Goal: Find specific page/section: Find specific page/section

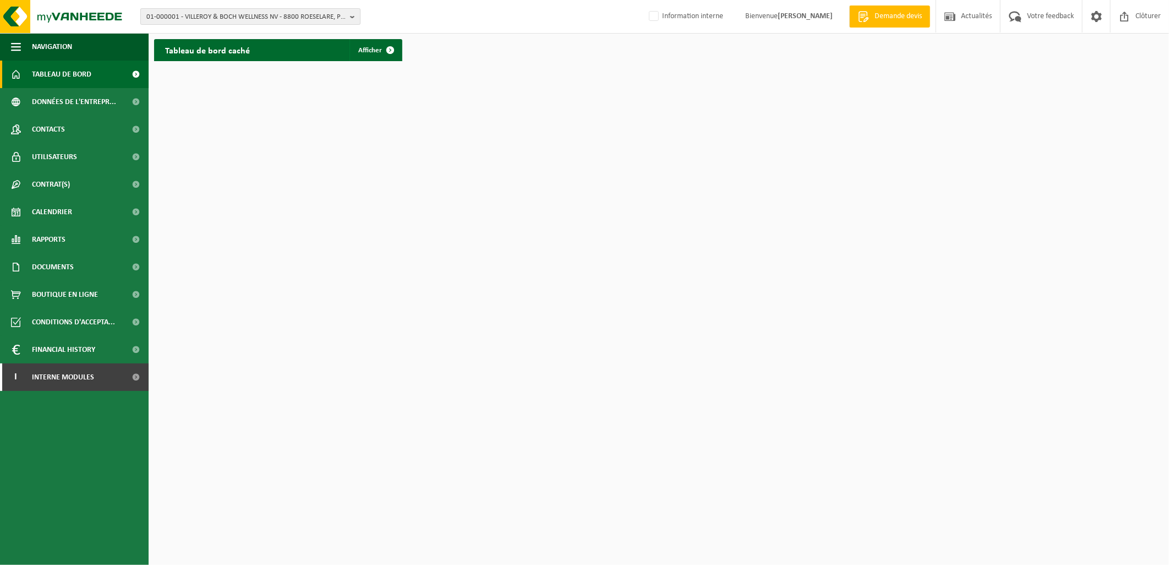
drag, startPoint x: 216, startPoint y: 14, endPoint x: 216, endPoint y: 24, distance: 9.9
click at [216, 14] on span "01-000001 - VILLEROY & BOCH WELLNESS NV - 8800 ROESELARE, POPULIERSTRAAT 1" at bounding box center [245, 17] width 199 height 17
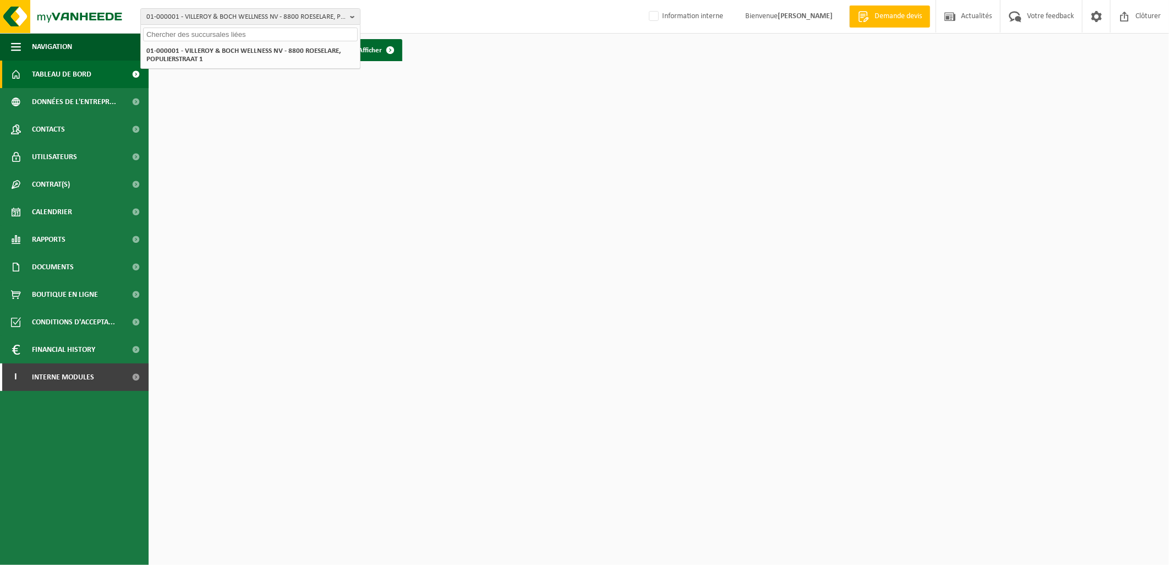
click at [205, 32] on input "text" at bounding box center [250, 35] width 215 height 14
paste input "01-094743"
type input "01-094743"
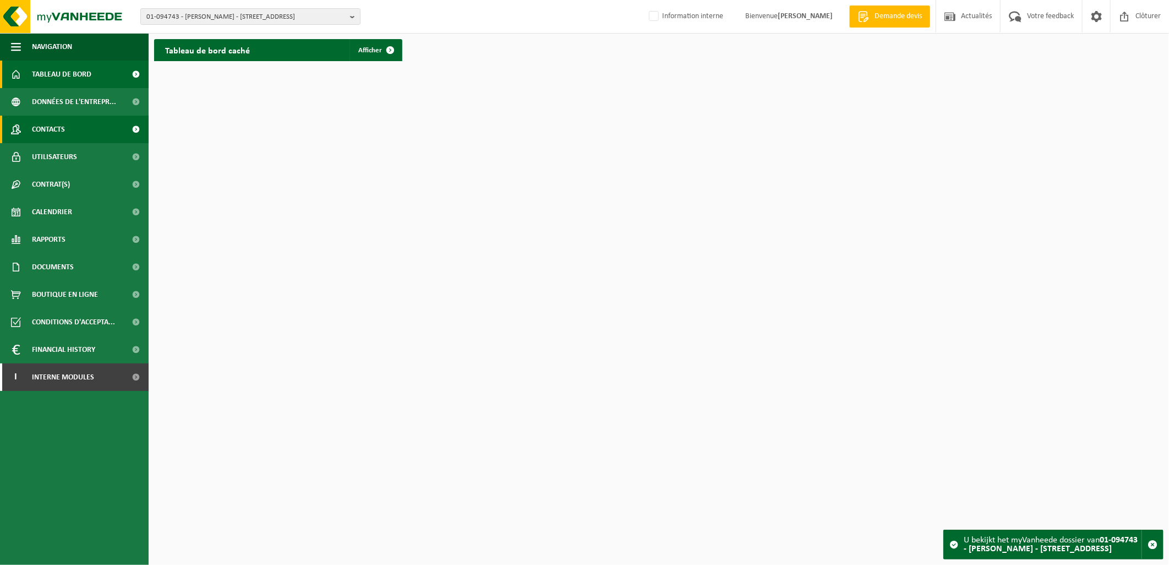
click at [85, 133] on link "Contacts" at bounding box center [74, 130] width 149 height 28
